Goal: Task Accomplishment & Management: Complete application form

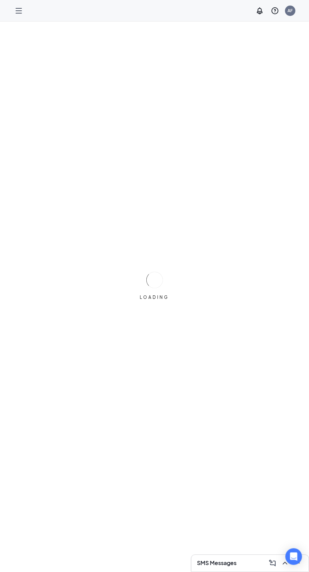
click at [13, 18] on div "AF" at bounding box center [154, 10] width 309 height 21
click at [18, 10] on icon "Hamburger" at bounding box center [19, 10] width 6 height 5
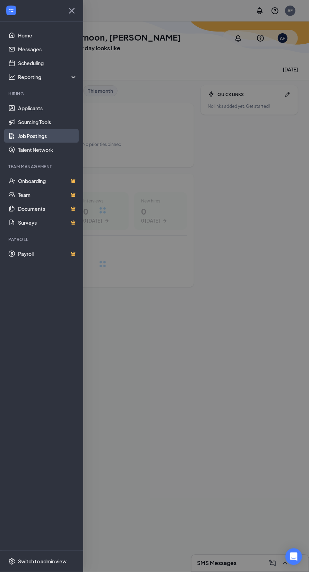
click at [18, 134] on link "Job Postings" at bounding box center [47, 136] width 59 height 14
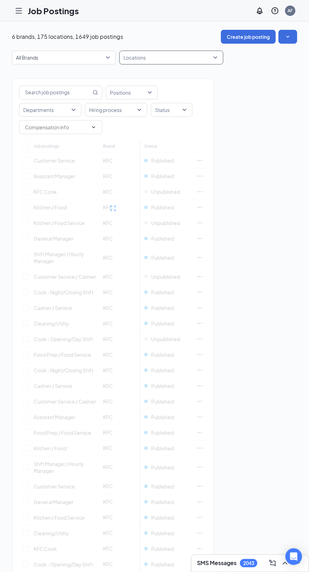
click at [140, 56] on div at bounding box center [168, 57] width 94 height 11
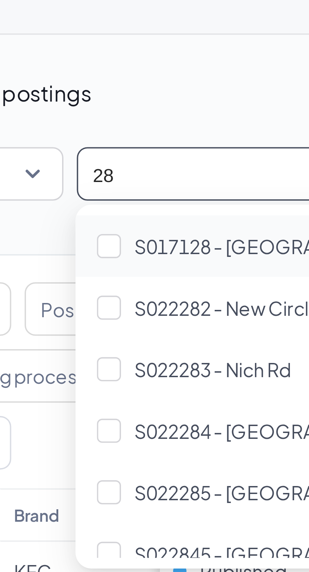
type input "285"
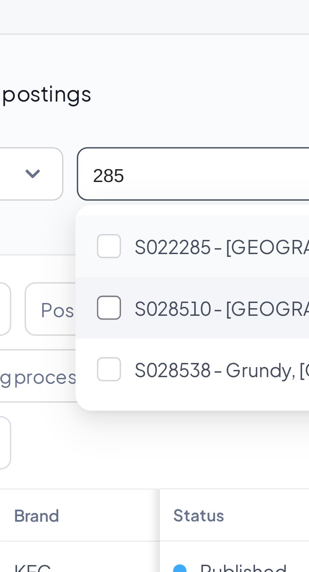
click at [127, 91] on div at bounding box center [127, 92] width 6 height 6
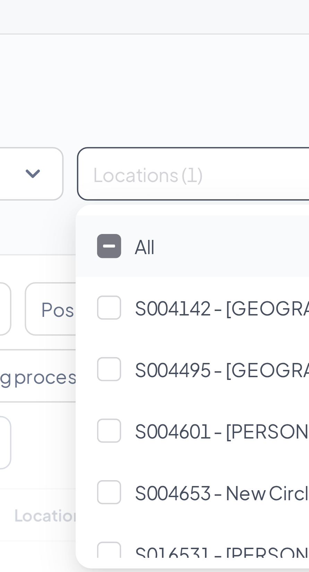
click at [126, 42] on div "Create job posting" at bounding box center [154, 37] width 285 height 14
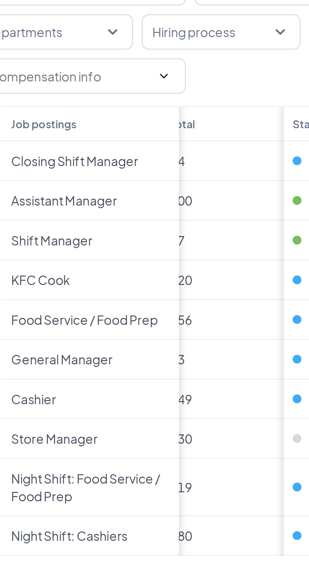
scroll to position [0, 263]
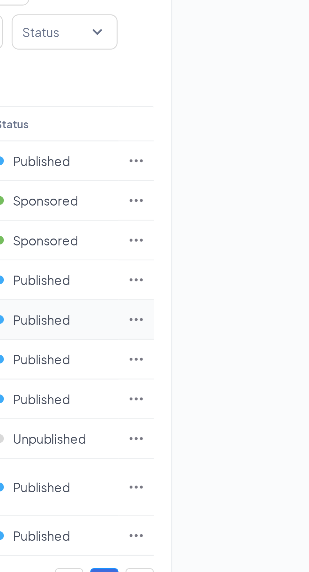
click at [200, 222] on icon "Ellipses" at bounding box center [199, 222] width 5 height 1
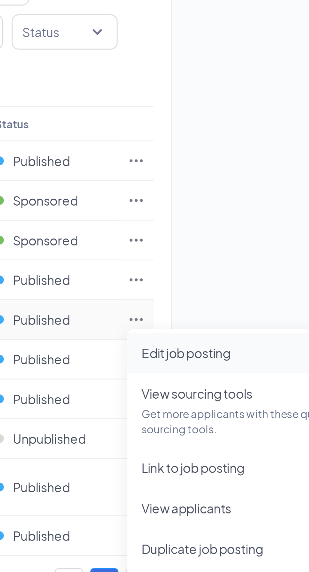
click at [206, 238] on span "Edit job posting" at bounding box center [219, 236] width 35 height 6
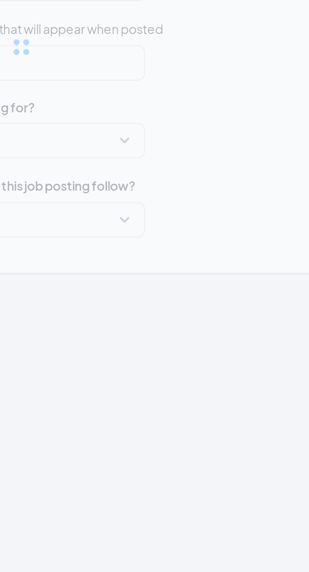
type input "Food Service / Food Prep"
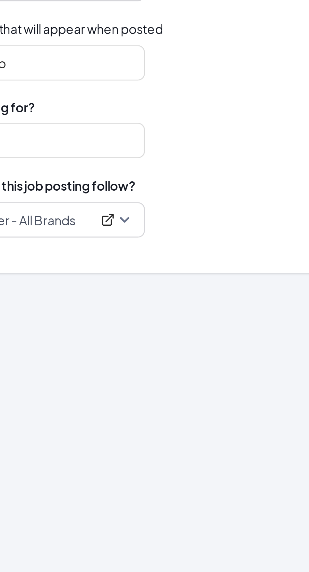
type input "S028510 - [GEOGRAPHIC_DATA], [GEOGRAPHIC_DATA]"
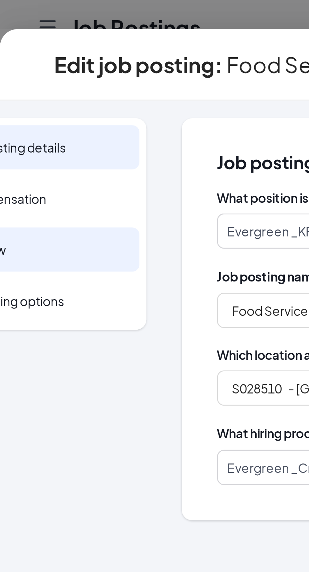
click at [3, 98] on span "Preview" at bounding box center [16, 98] width 64 height 7
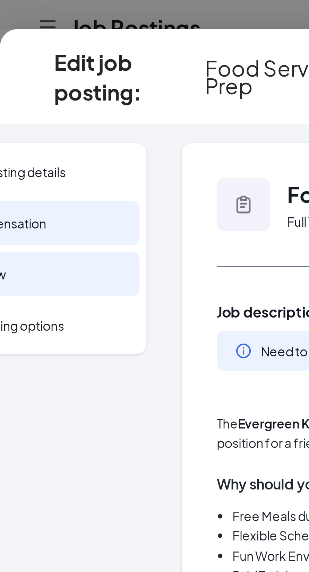
click at [8, 88] on span "Compensation" at bounding box center [16, 87] width 64 height 7
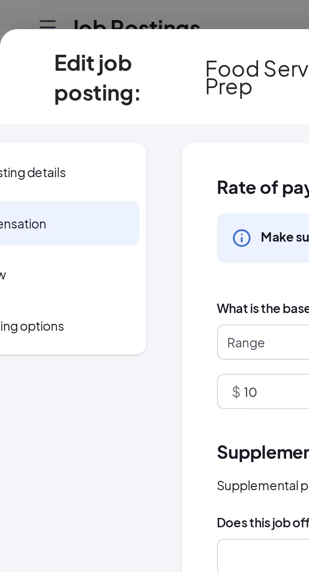
scroll to position [0, 39]
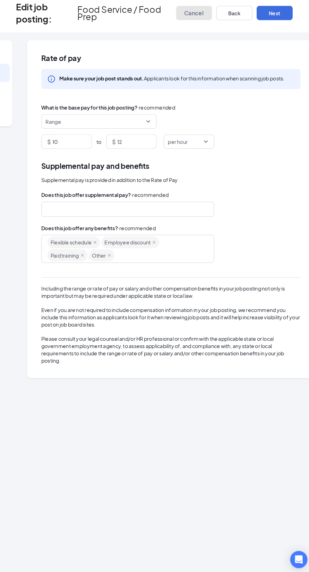
click at [189, 30] on span "Cancel" at bounding box center [192, 30] width 19 height 7
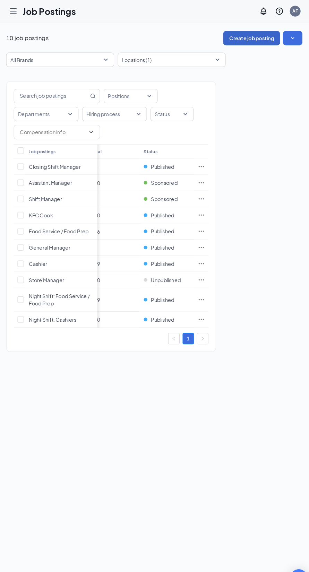
click at [238, 37] on button "Create job posting" at bounding box center [248, 37] width 55 height 14
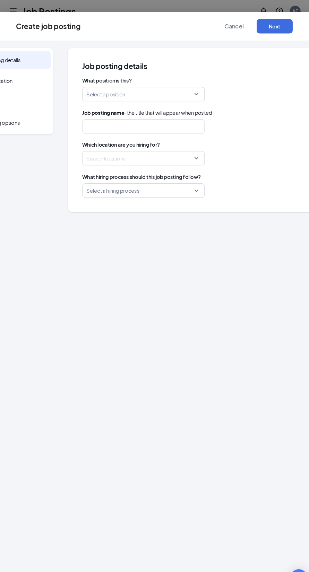
click at [98, 92] on input "search" at bounding box center [141, 90] width 105 height 13
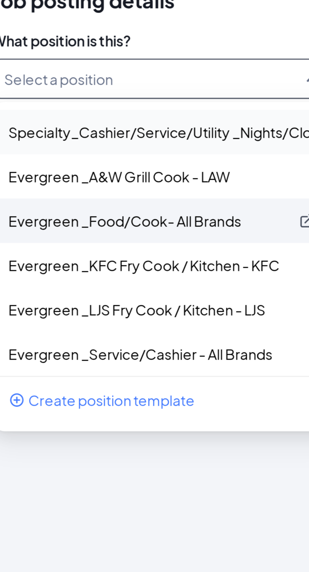
click at [97, 139] on p "Evergreen _Food/Cook- All Brands" at bounding box center [139, 139] width 96 height 7
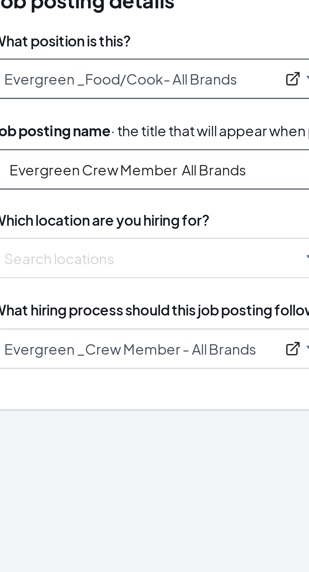
click at [175, 122] on input "Evergreen Crew Member All Brands" at bounding box center [144, 122] width 118 height 14
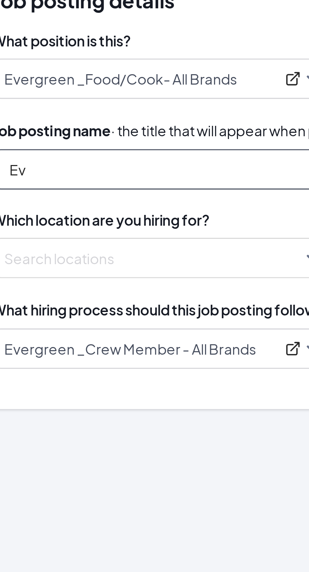
type input "E"
type input "C"
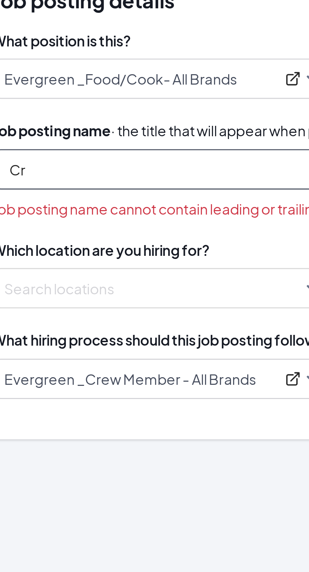
type input "C"
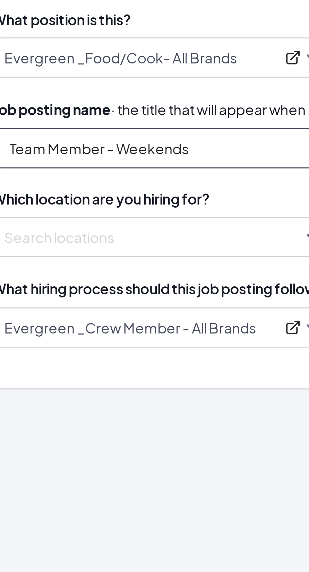
click at [97, 152] on div at bounding box center [142, 152] width 105 height 11
type input "Team Member - Weekends"
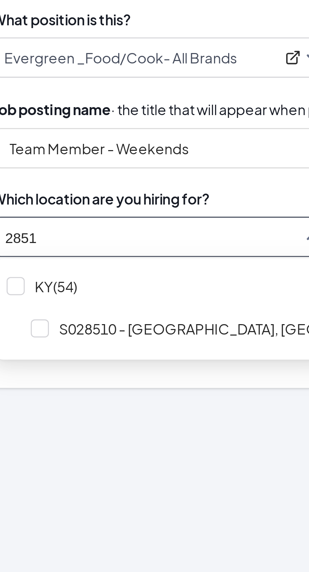
type input "28510"
click at [101, 185] on div at bounding box center [101, 184] width 6 height 6
click at [96, 136] on span "Which location are you hiring for?" at bounding box center [209, 139] width 249 height 7
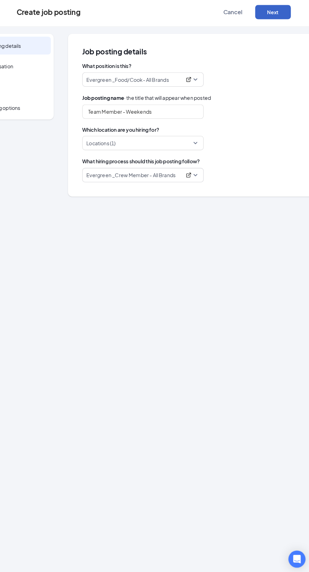
click at [271, 25] on button "Next" at bounding box center [270, 25] width 35 height 14
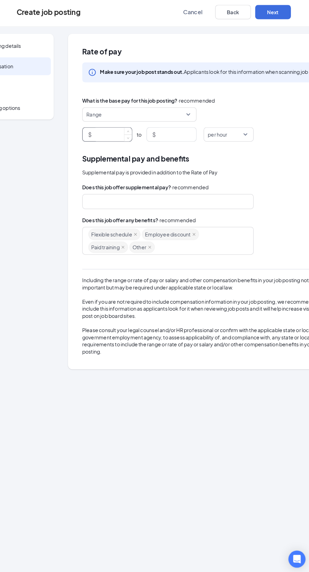
click at [113, 144] on input at bounding box center [114, 144] width 37 height 13
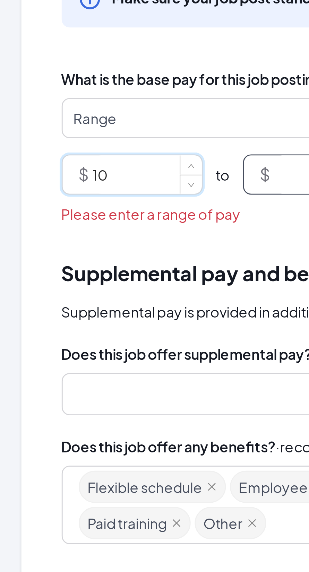
type input "10"
click at [161, 143] on input at bounding box center [176, 144] width 37 height 13
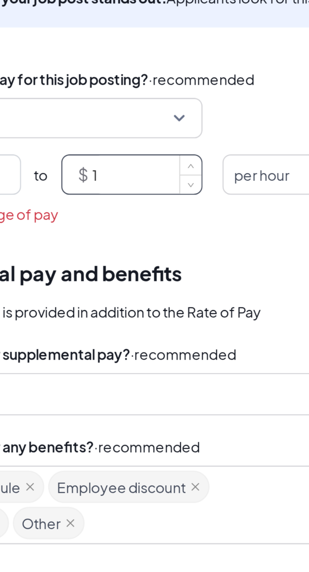
type input "12"
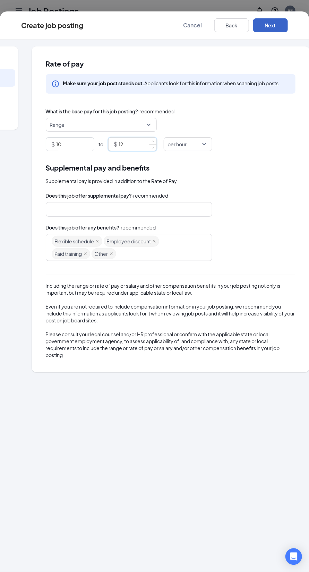
click at [262, 30] on button "Next" at bounding box center [270, 25] width 35 height 14
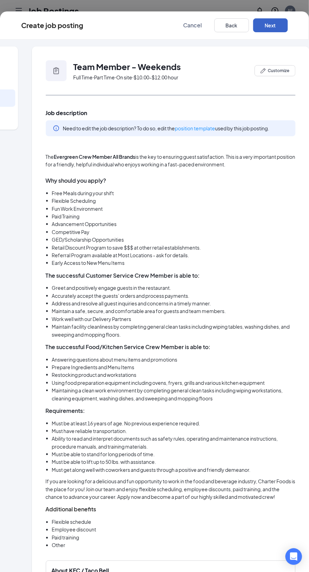
click at [275, 26] on button "Next" at bounding box center [270, 25] width 35 height 14
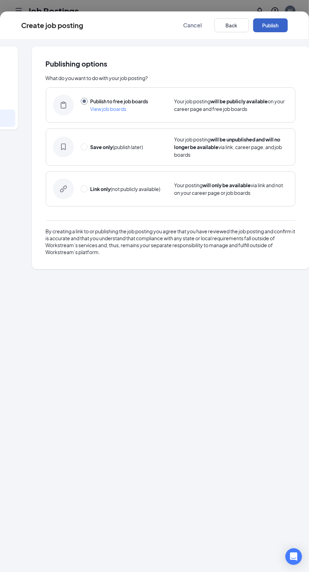
click at [268, 28] on button "Publish" at bounding box center [270, 25] width 35 height 14
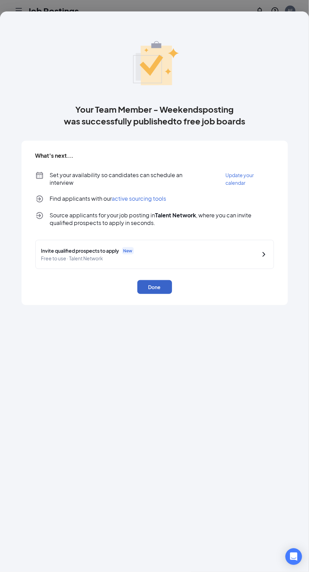
click at [164, 283] on button "Done" at bounding box center [154, 287] width 35 height 14
